Goal: Task Accomplishment & Management: Manage account settings

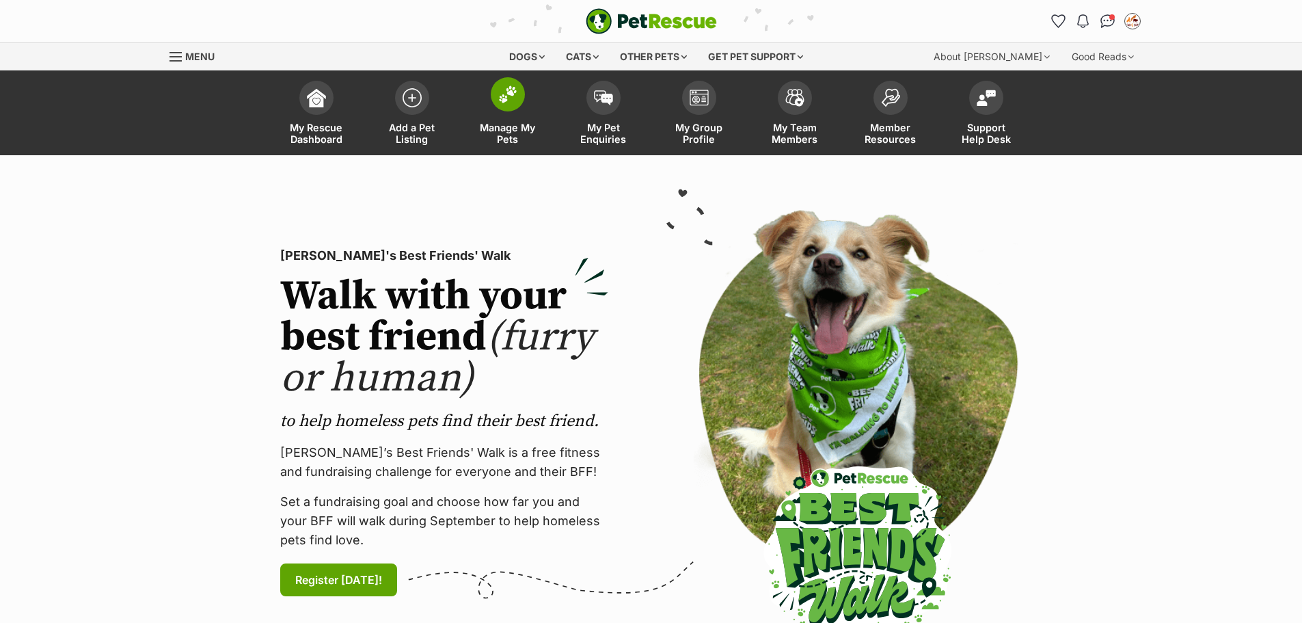
drag, startPoint x: 0, startPoint y: 0, endPoint x: 539, endPoint y: 144, distance: 557.4
click at [510, 140] on span "Manage My Pets" at bounding box center [508, 133] width 62 height 23
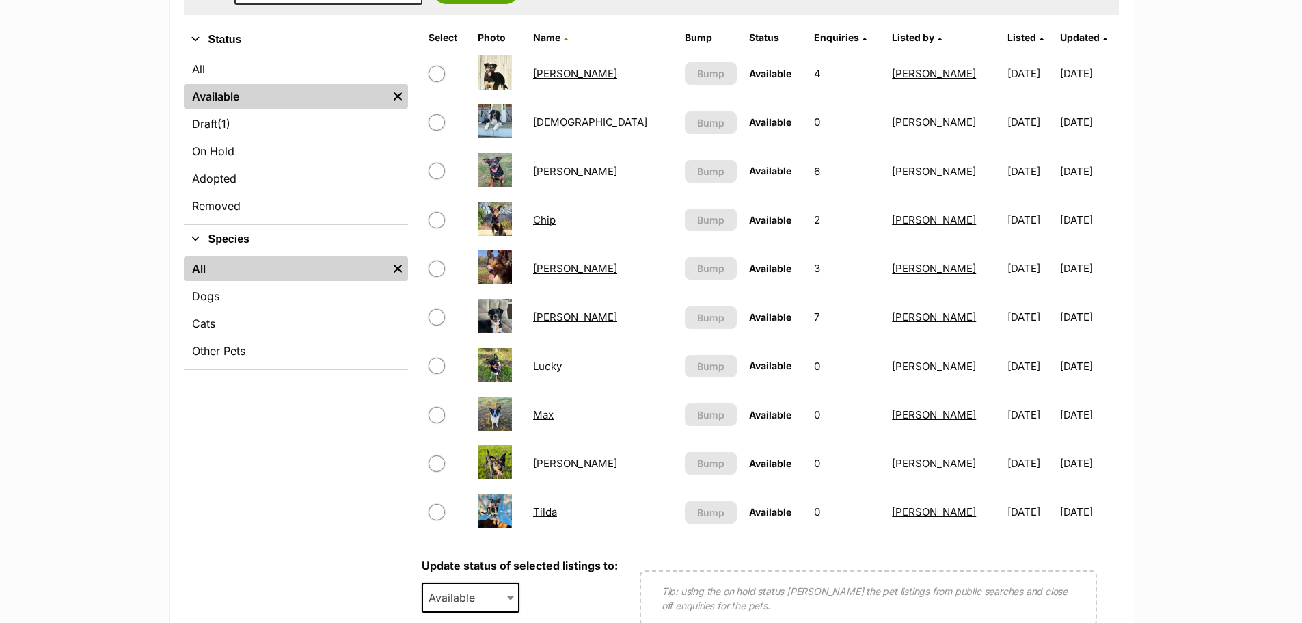
scroll to position [478, 0]
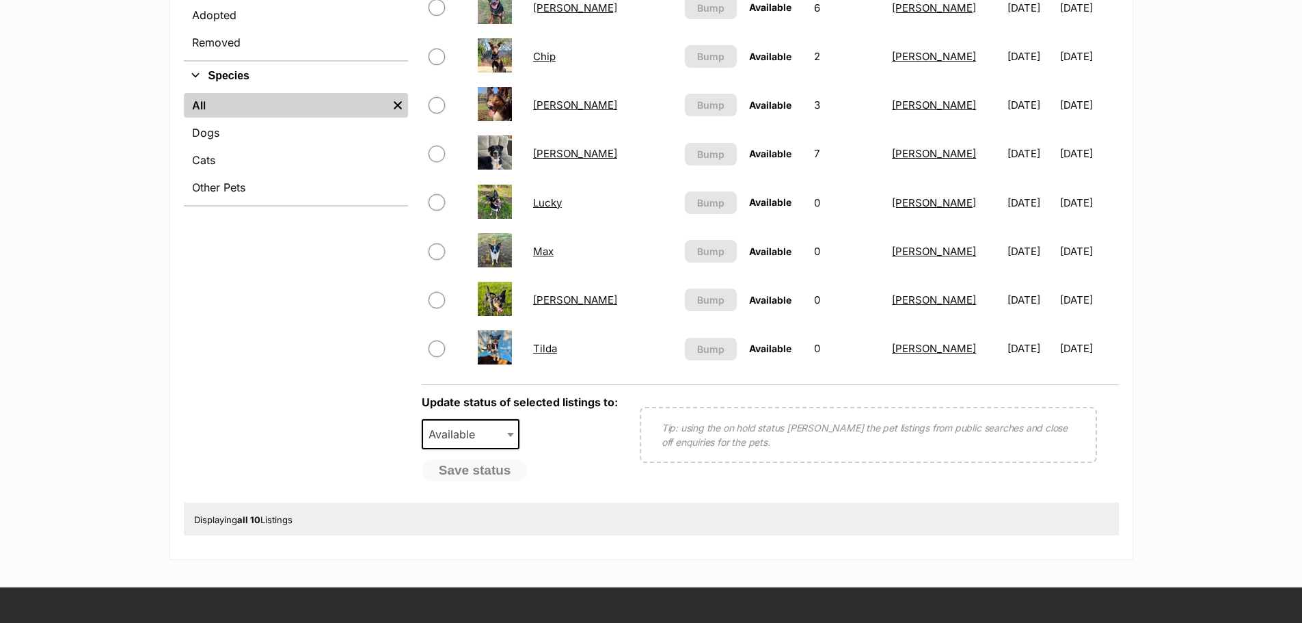
click at [437, 105] on input "checkbox" at bounding box center [437, 105] width 16 height 16
checkbox input "true"
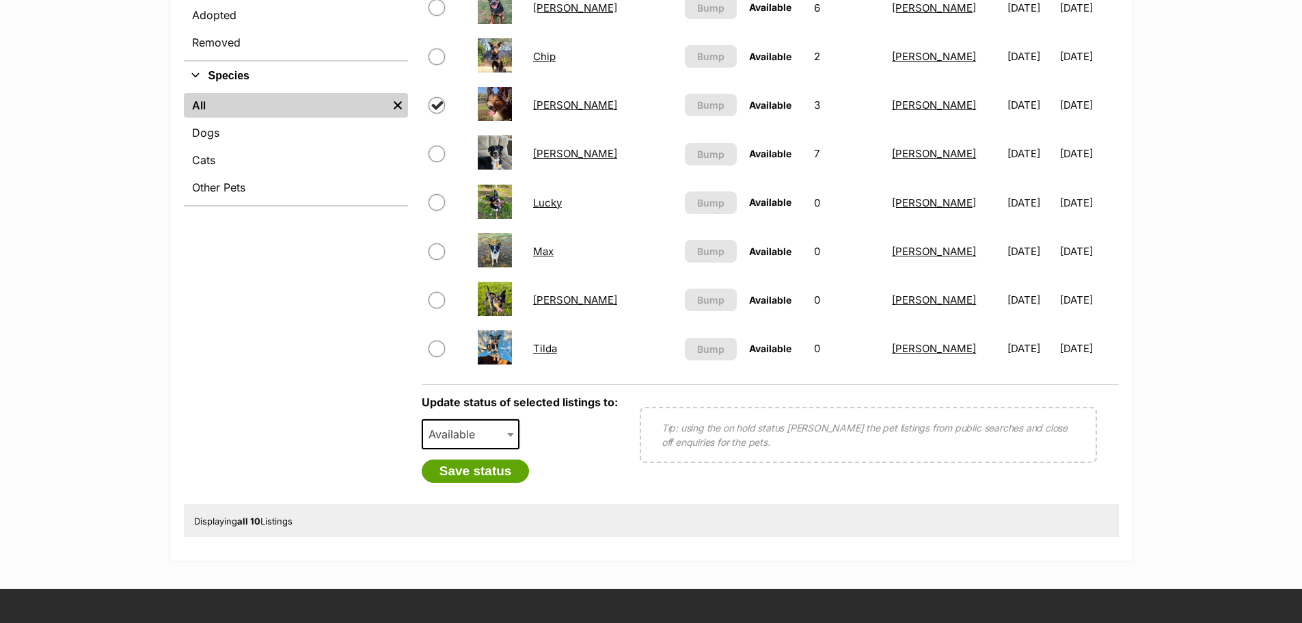
click at [480, 422] on span "Available" at bounding box center [471, 434] width 98 height 30
select select "rehomed"
click at [470, 472] on button "Save status" at bounding box center [476, 470] width 108 height 23
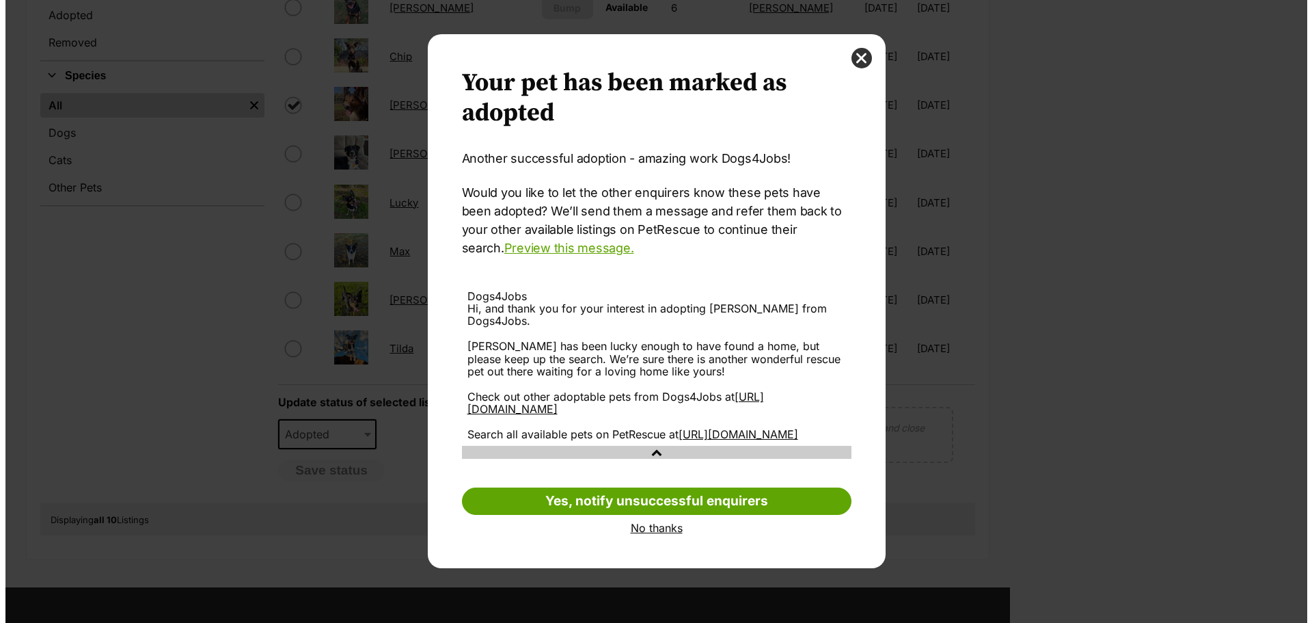
scroll to position [0, 0]
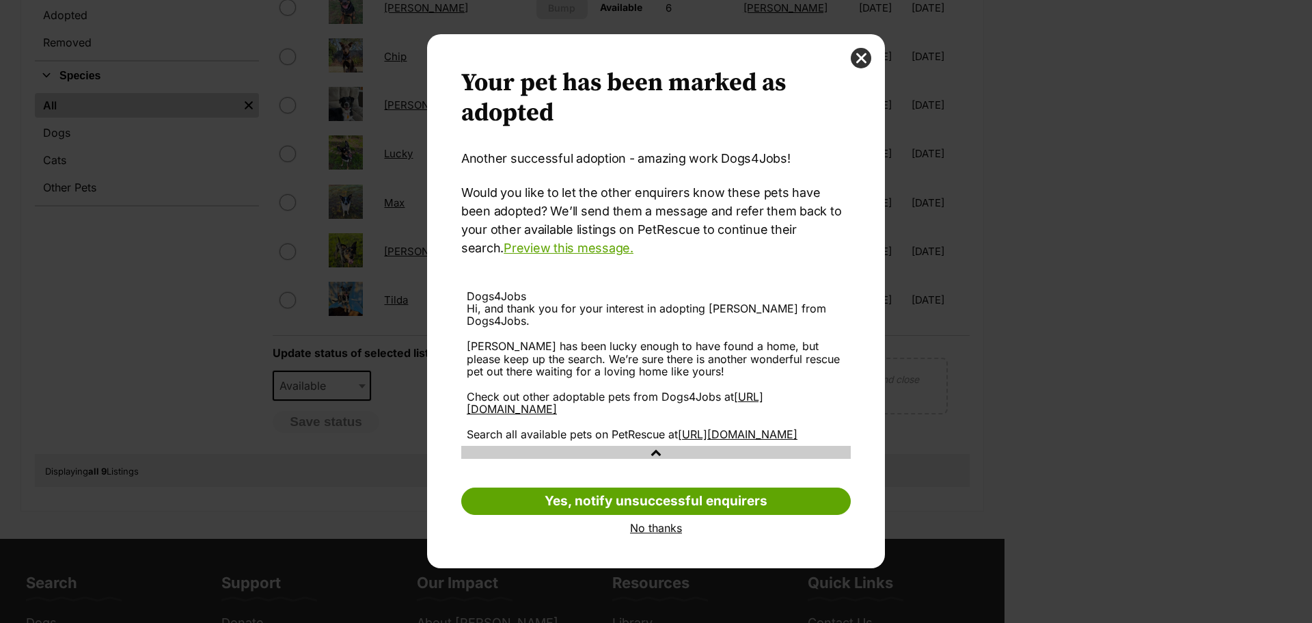
click at [655, 530] on link "No thanks" at bounding box center [656, 527] width 390 height 12
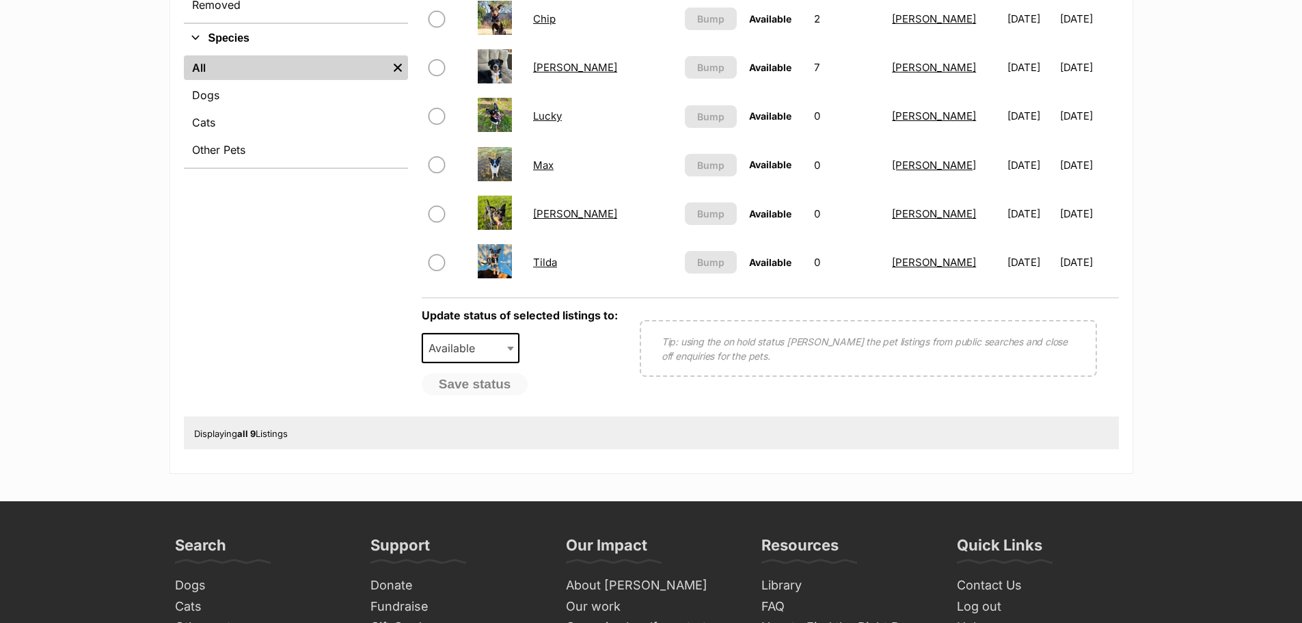
scroll to position [547, 0]
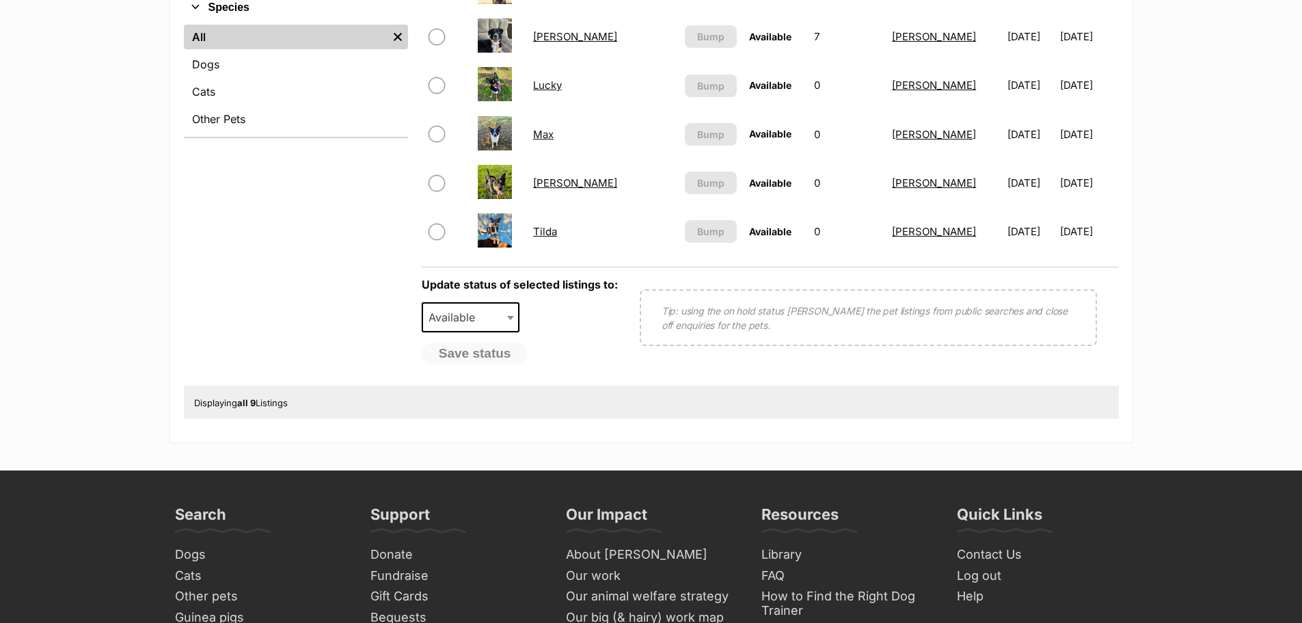
click at [435, 183] on input "checkbox" at bounding box center [437, 183] width 16 height 16
checkbox input "true"
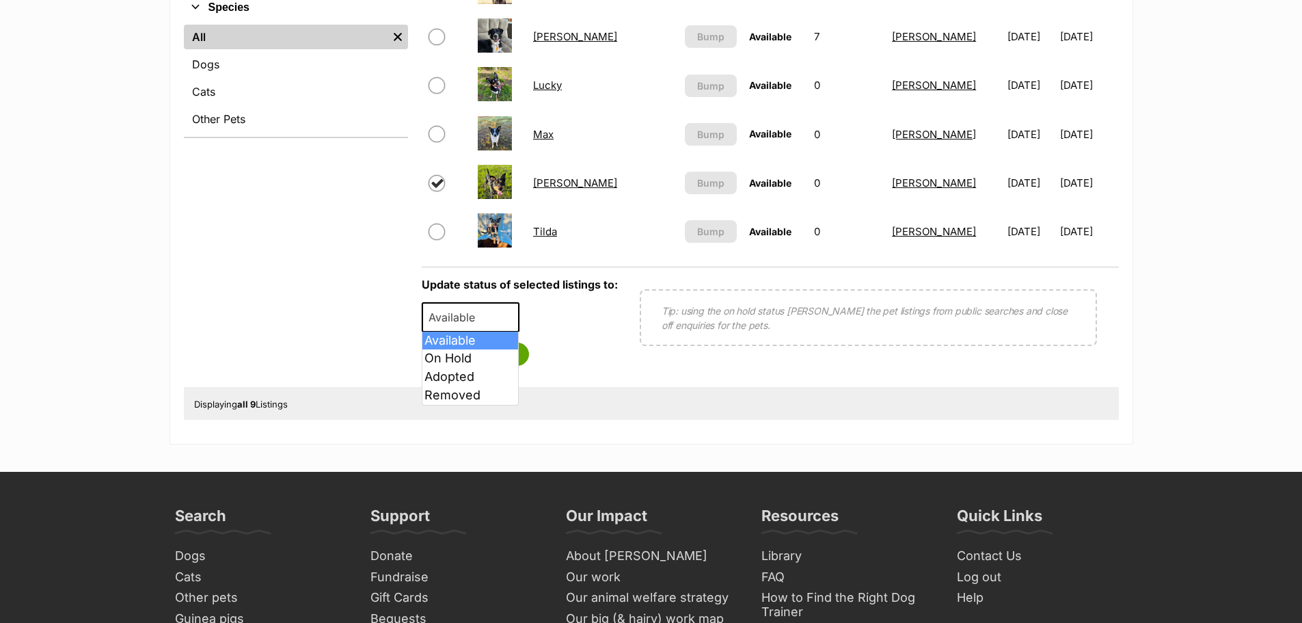
click at [469, 314] on span "Available" at bounding box center [456, 317] width 66 height 19
select select "rehomed"
click at [463, 357] on button "Save status" at bounding box center [476, 353] width 108 height 23
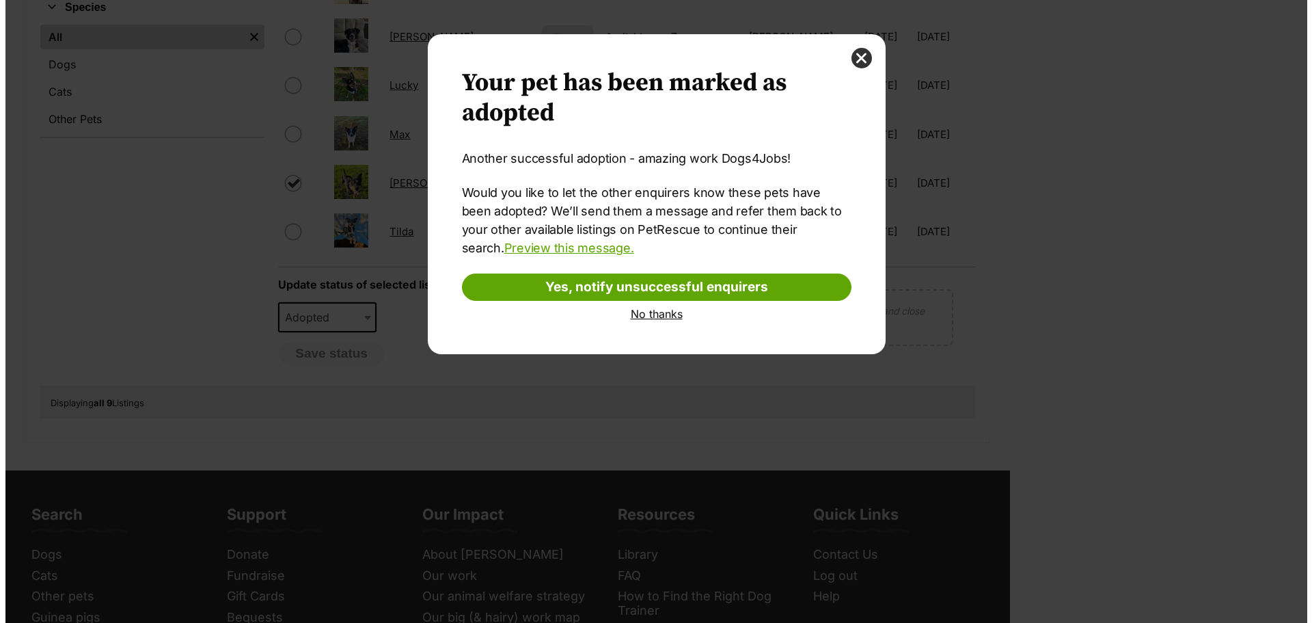
scroll to position [0, 0]
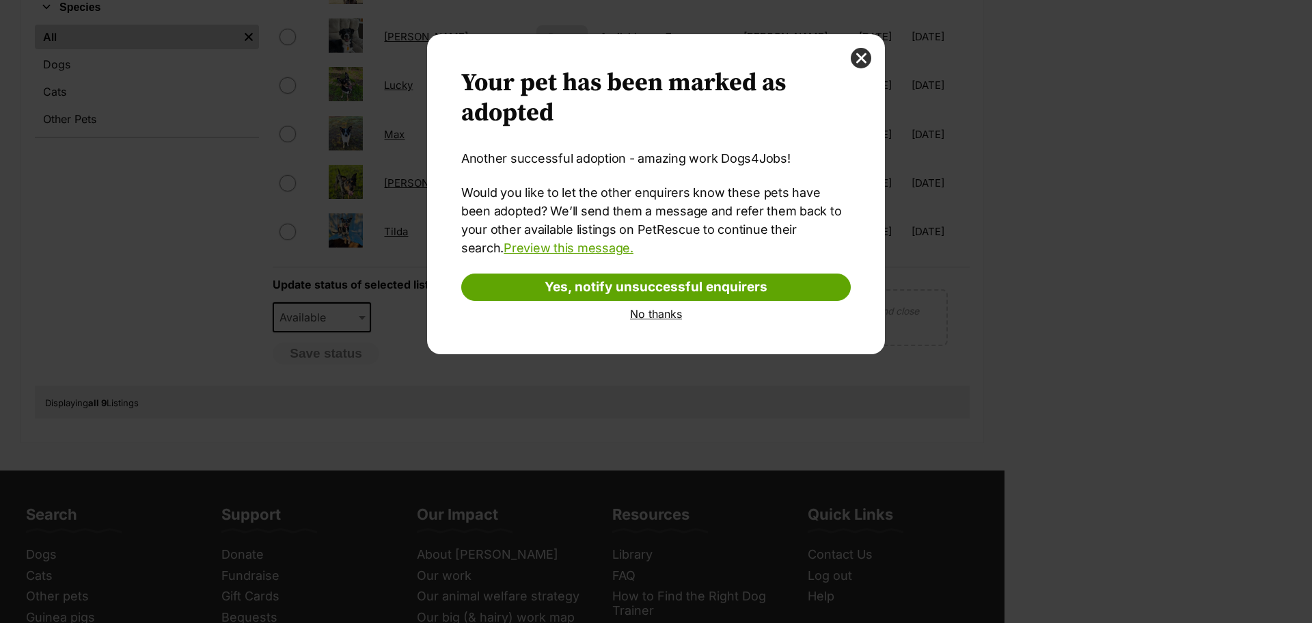
click at [653, 314] on link "No thanks" at bounding box center [656, 314] width 390 height 12
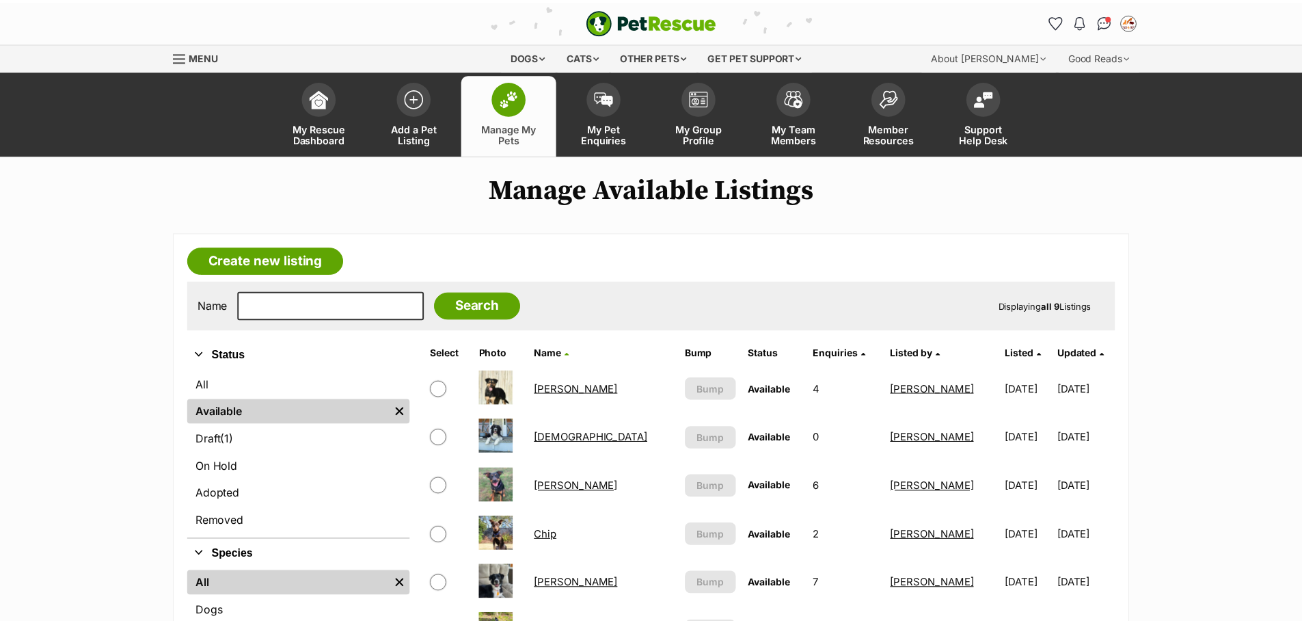
scroll to position [547, 0]
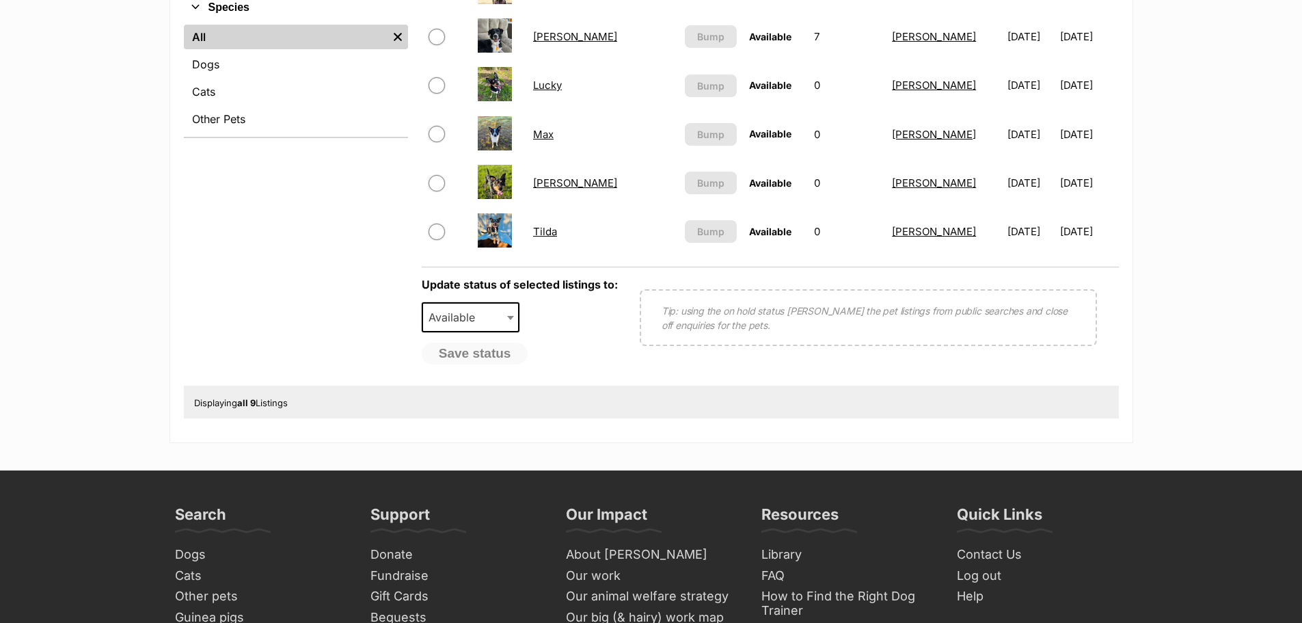
click at [437, 190] on input "checkbox" at bounding box center [437, 183] width 16 height 16
checkbox input "true"
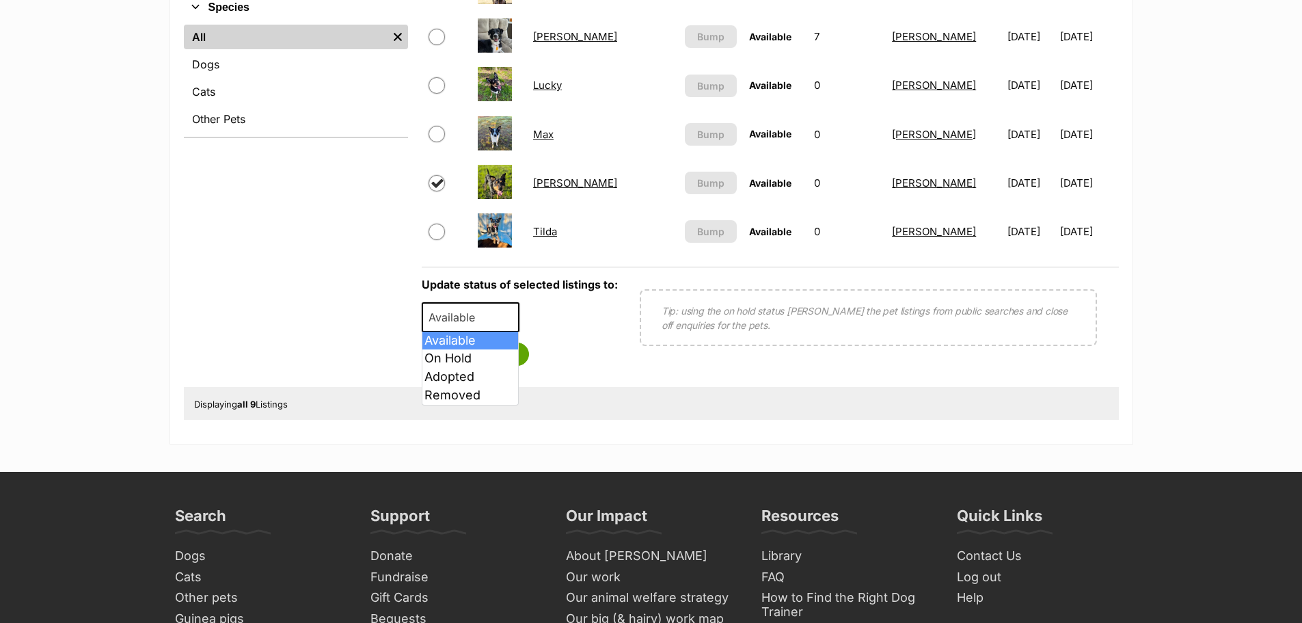
click at [463, 321] on span "Available" at bounding box center [456, 317] width 66 height 19
drag, startPoint x: 465, startPoint y: 366, endPoint x: 472, endPoint y: 374, distance: 10.2
select select "rehomed"
click at [464, 354] on button "Save status" at bounding box center [476, 353] width 108 height 23
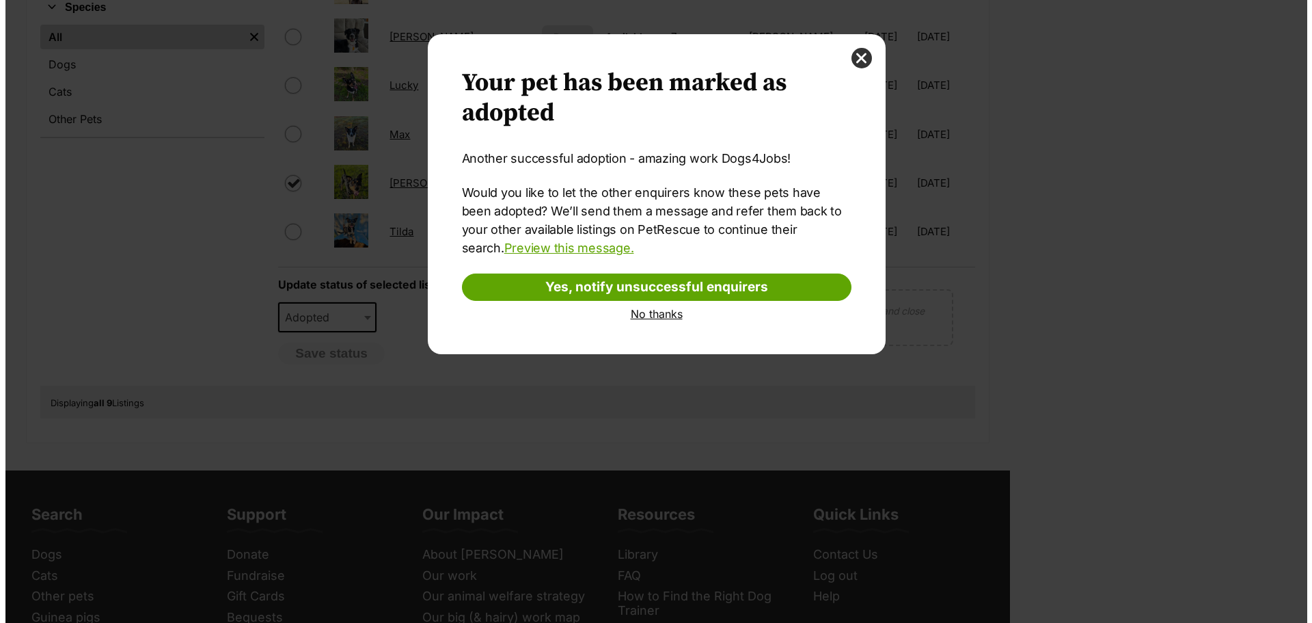
scroll to position [0, 0]
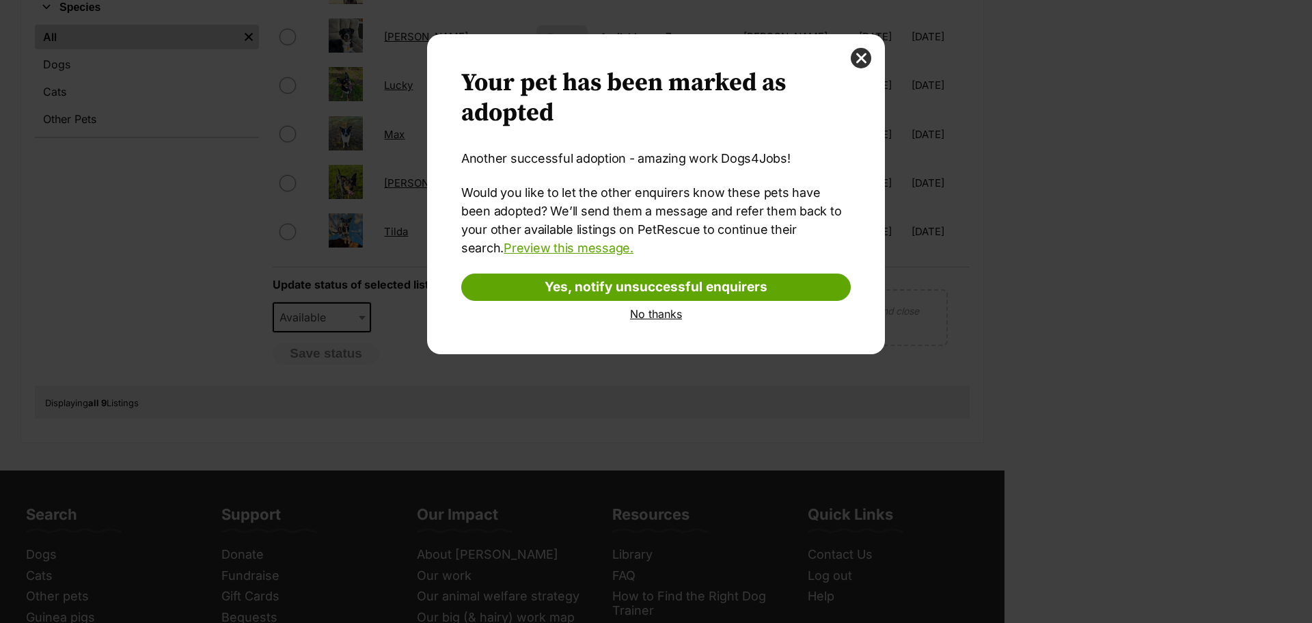
click at [648, 313] on link "No thanks" at bounding box center [656, 314] width 390 height 12
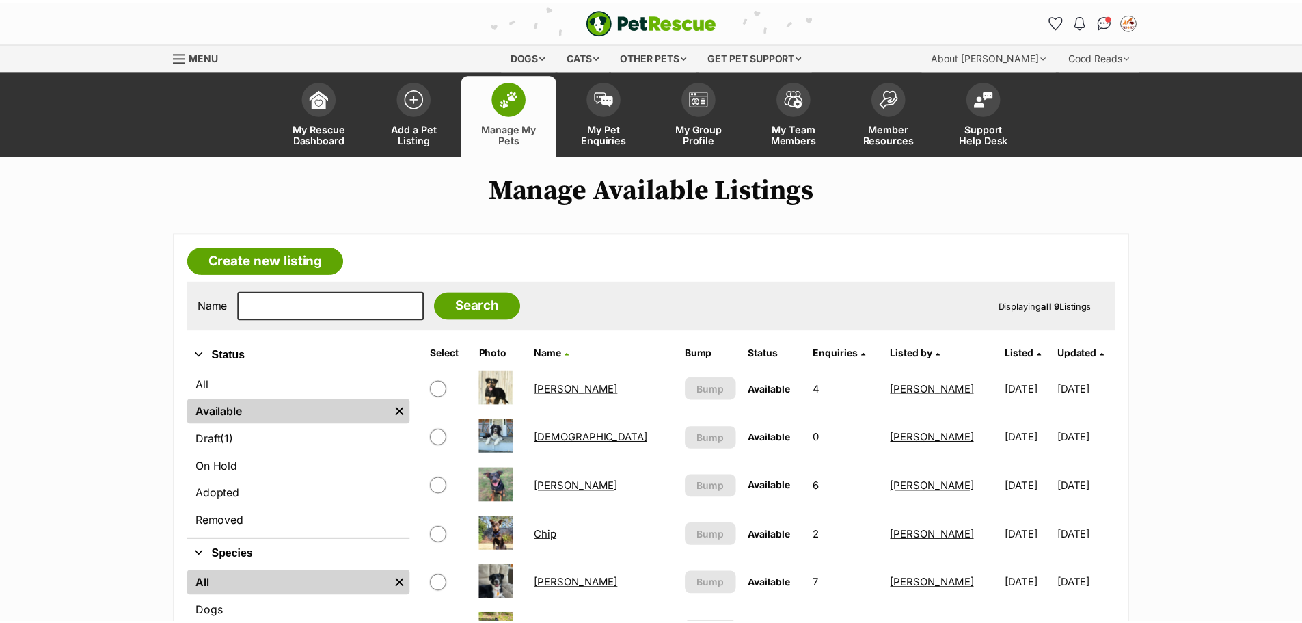
scroll to position [547, 0]
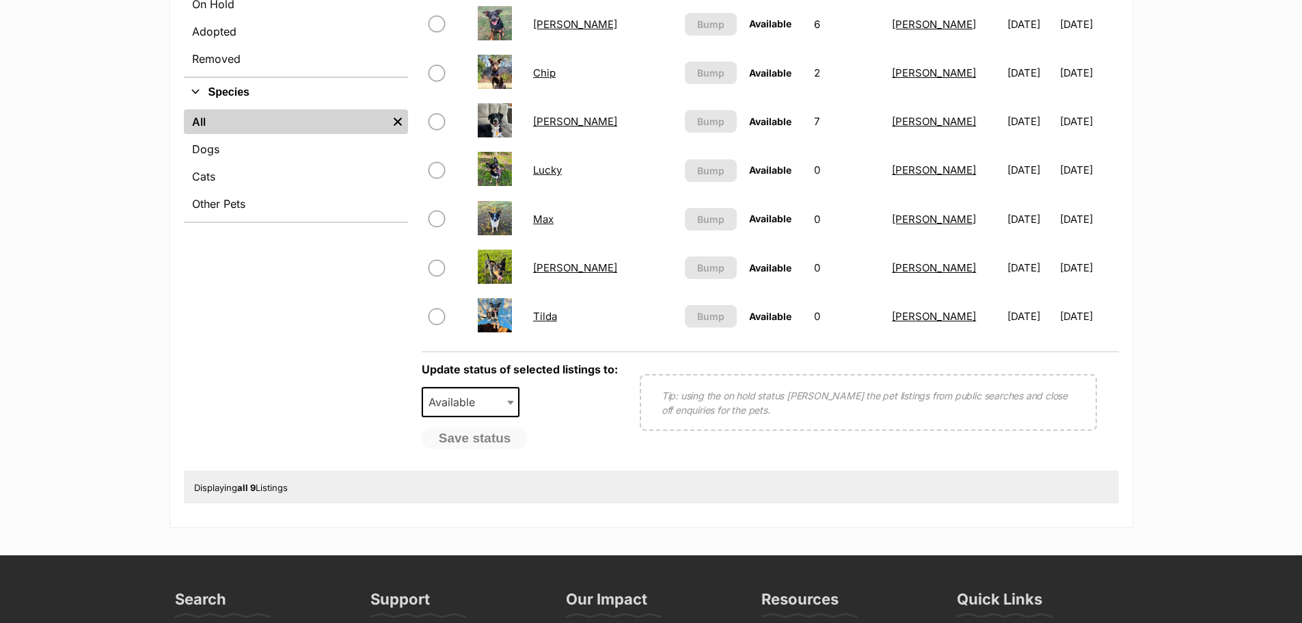
scroll to position [325, 0]
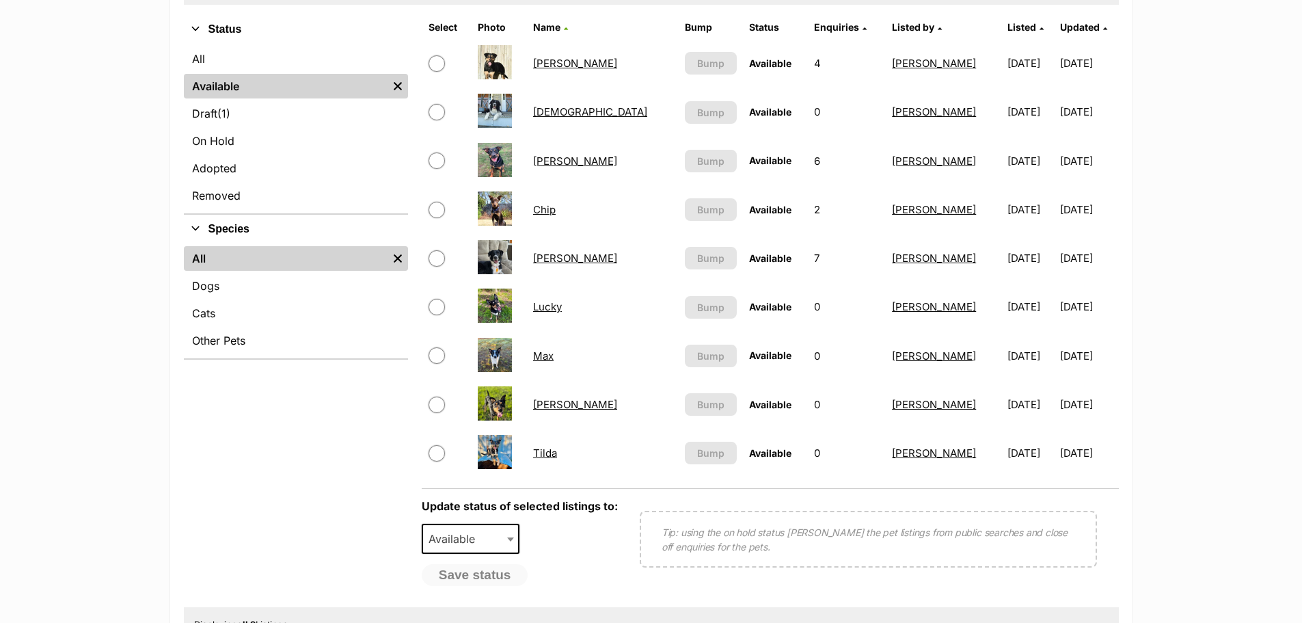
click at [434, 409] on input "checkbox" at bounding box center [437, 404] width 16 height 16
checkbox input "true"
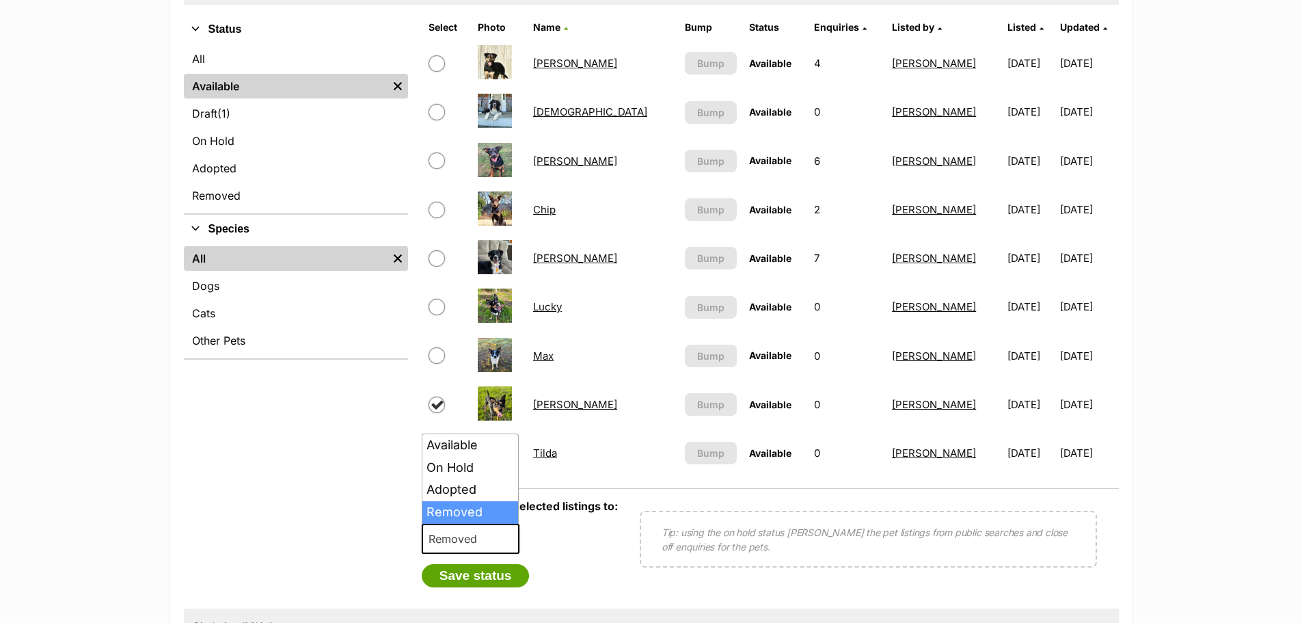
click at [472, 539] on span "Removed" at bounding box center [457, 538] width 68 height 19
select select "rehomed"
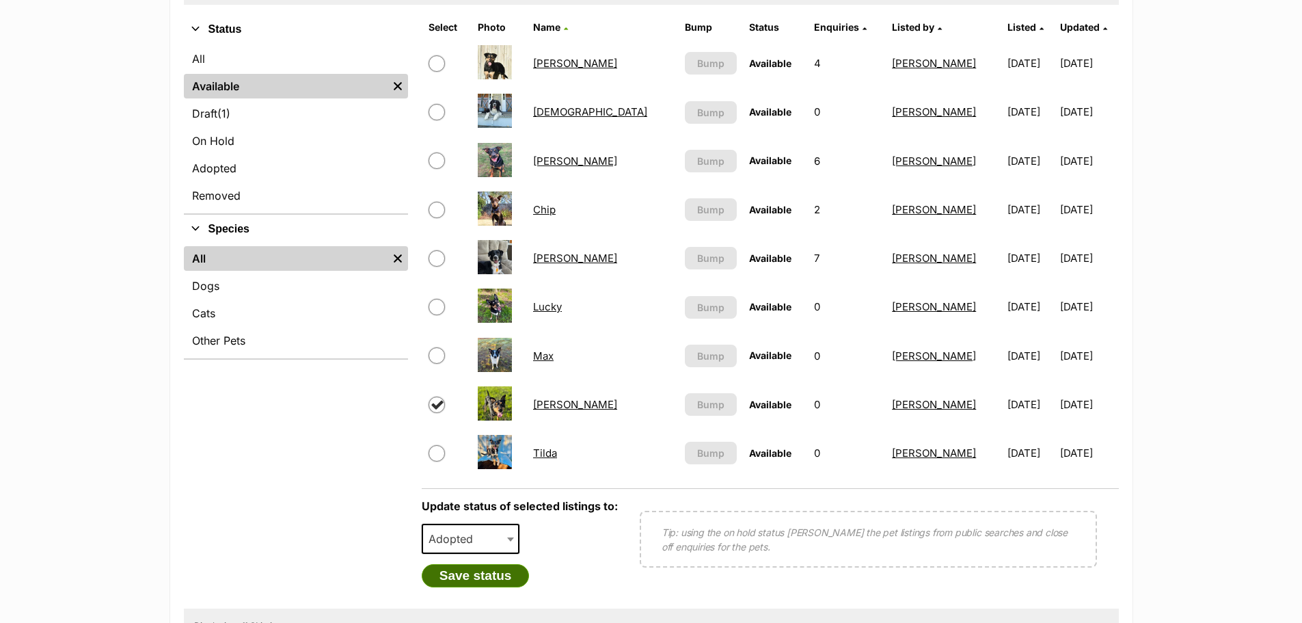
click at [465, 577] on button "Save status" at bounding box center [476, 575] width 108 height 23
